Goal: Information Seeking & Learning: Learn about a topic

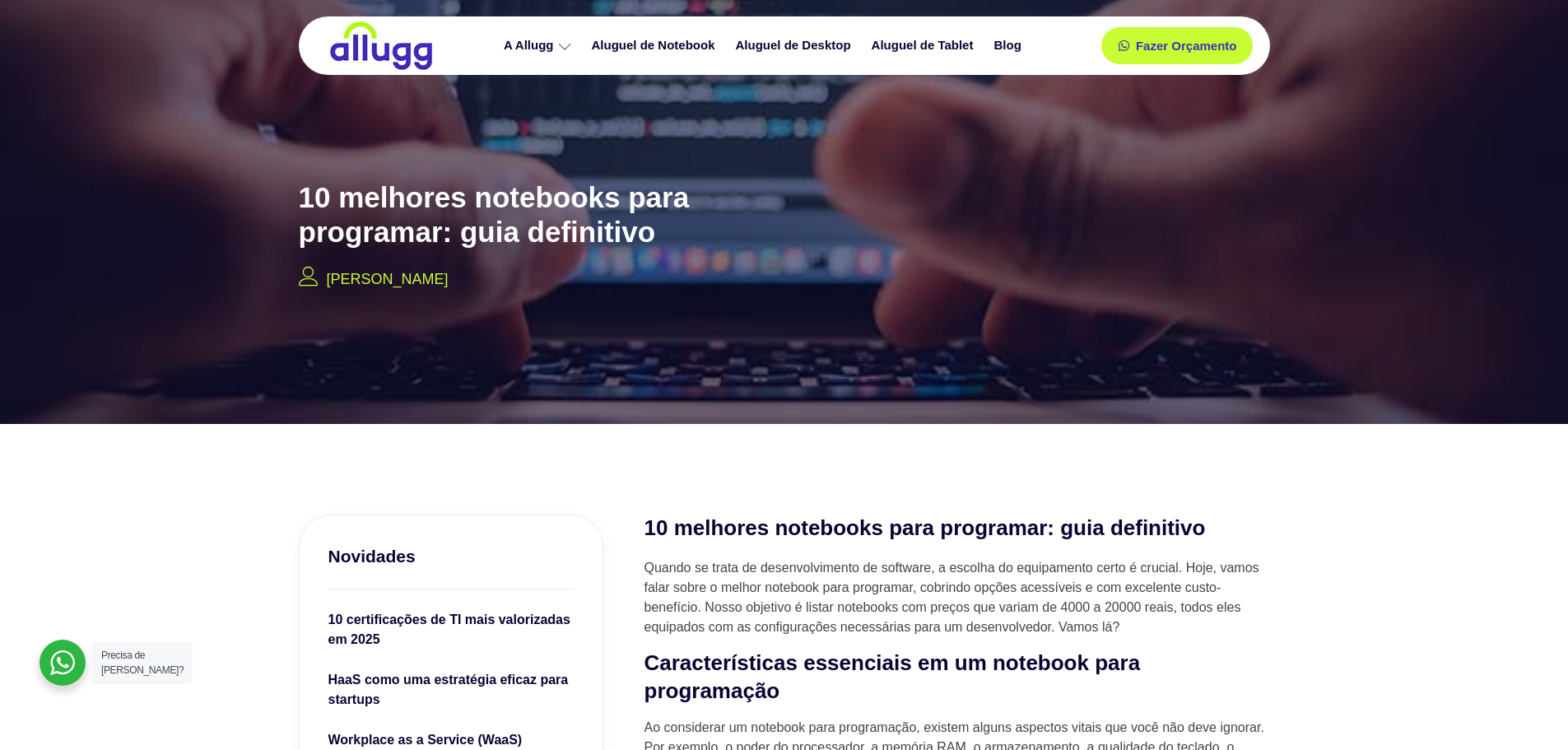
click at [1368, 230] on div at bounding box center [784, 204] width 1568 height 439
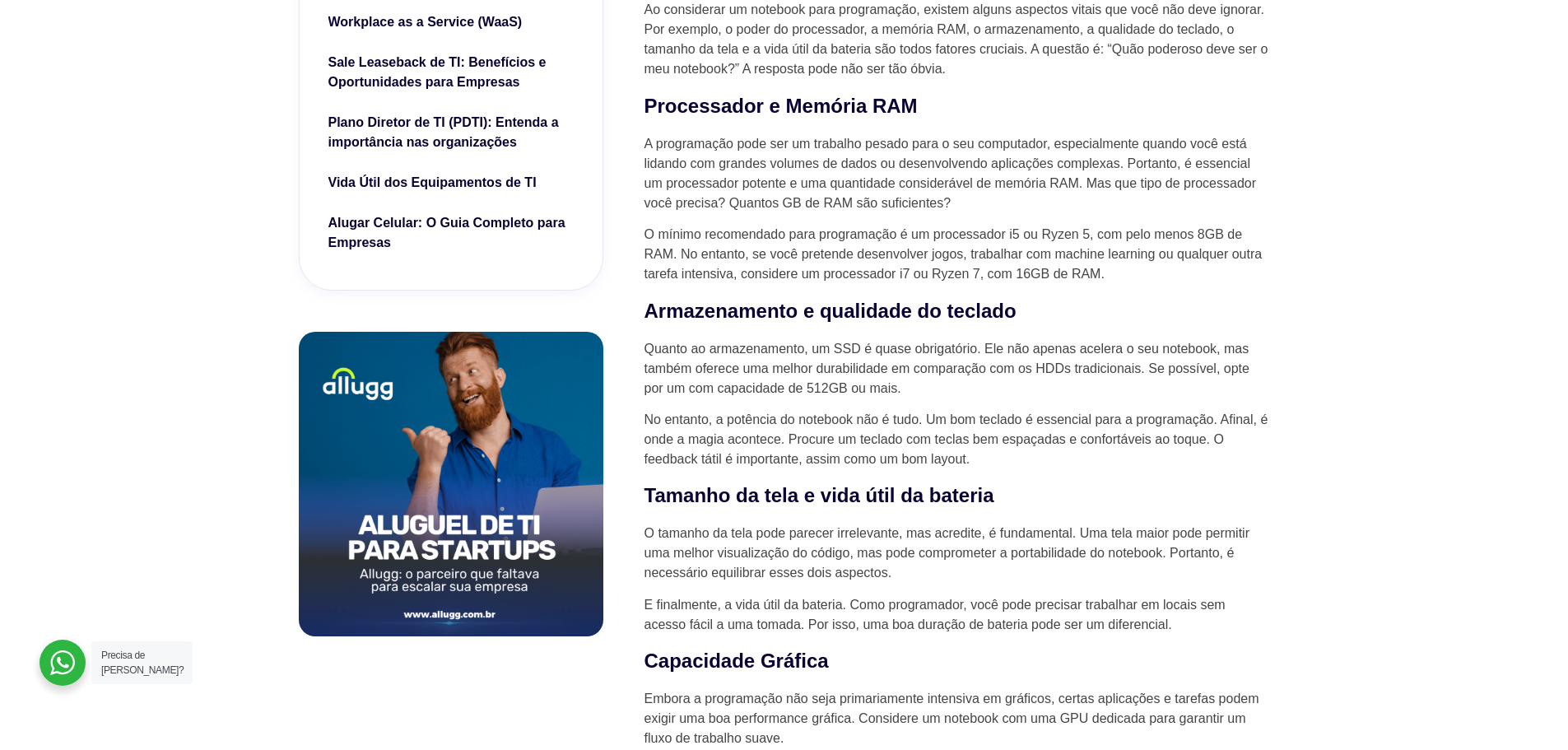
scroll to position [1070, 0]
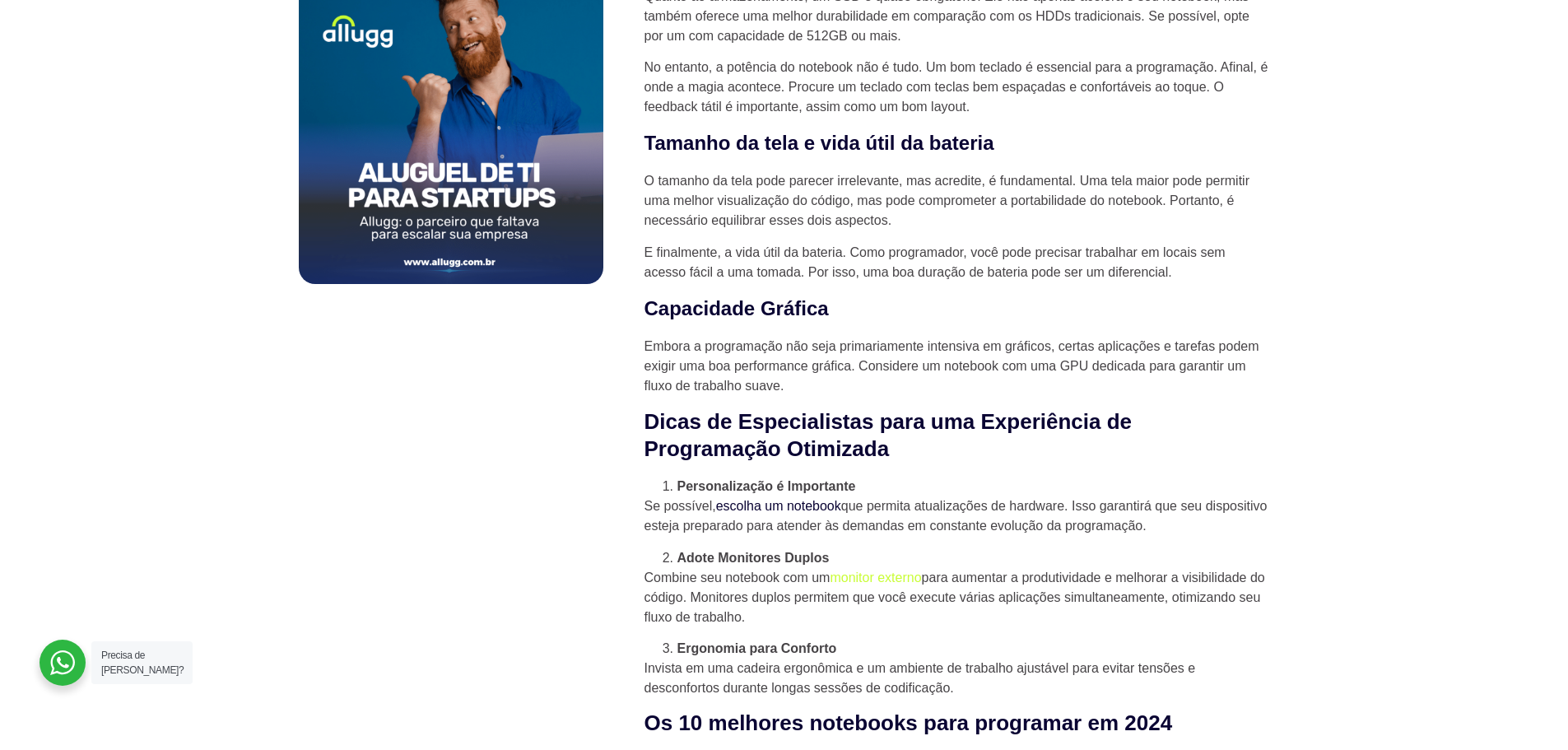
click at [815, 509] on link "escolha um notebook" at bounding box center [779, 506] width 125 height 14
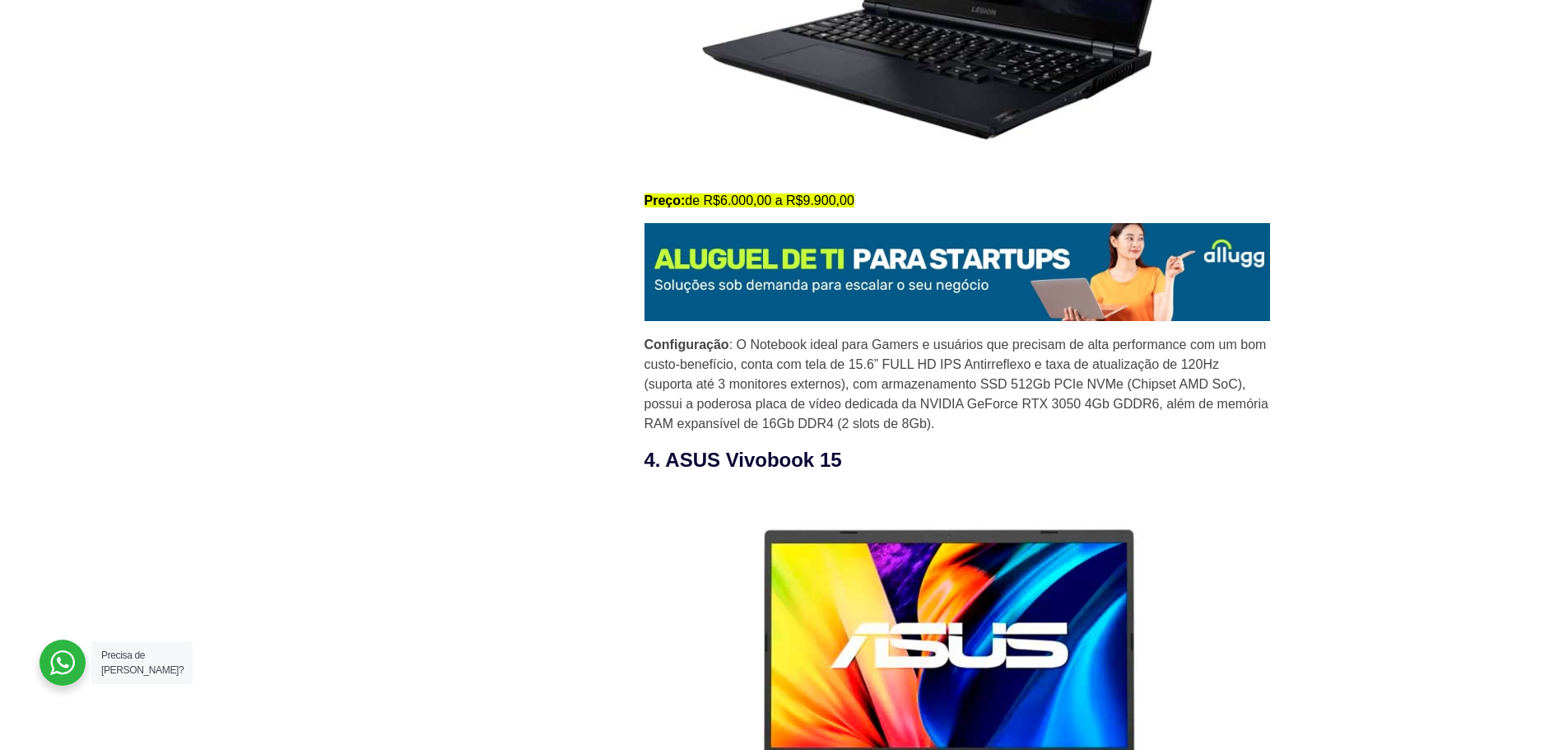
scroll to position [3292, 0]
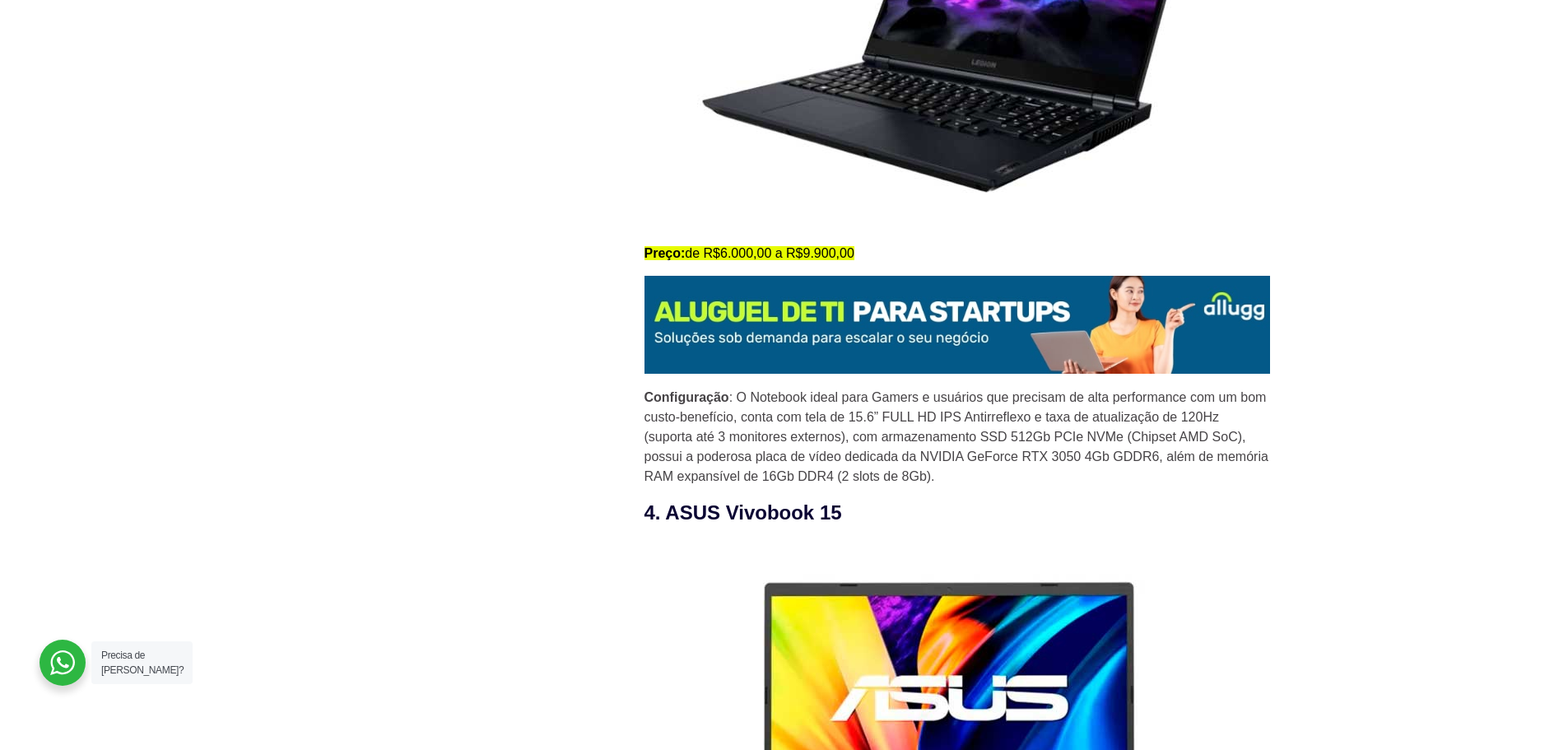
click at [792, 315] on img at bounding box center [957, 324] width 625 height 98
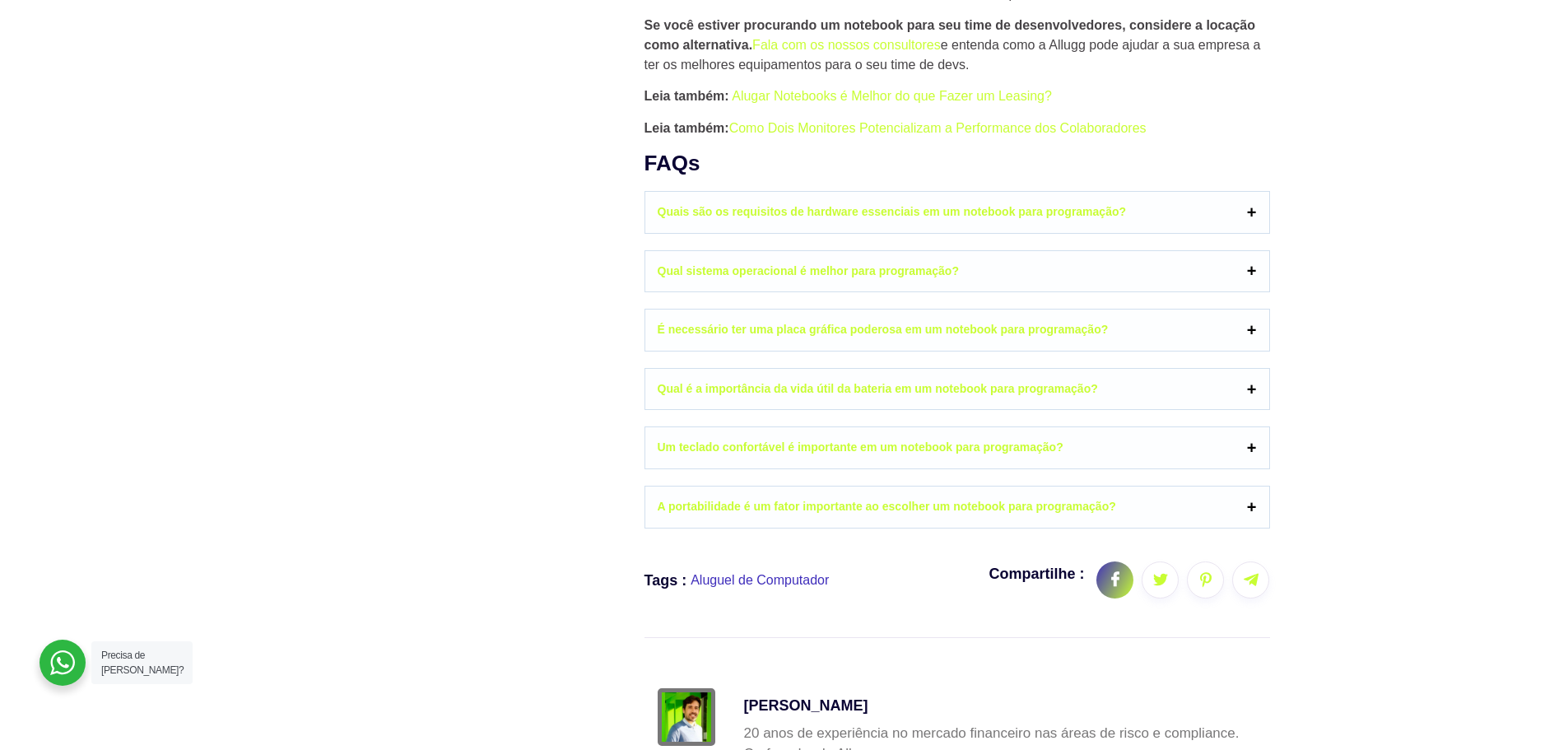
scroll to position [7983, 0]
